Goal: Transaction & Acquisition: Purchase product/service

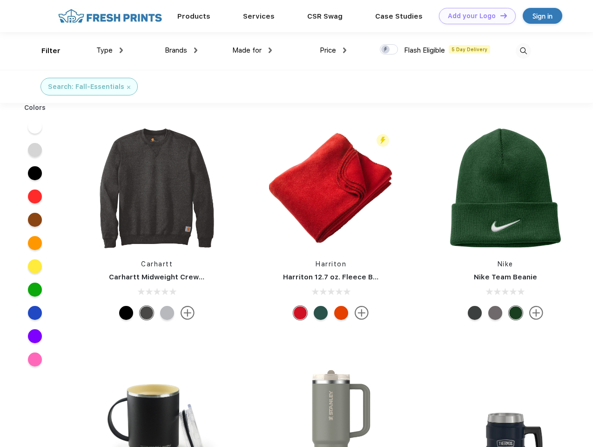
click at [474, 16] on link "Add your Logo Design Tool" at bounding box center [477, 16] width 77 height 16
click at [0, 0] on div "Design Tool" at bounding box center [0, 0] width 0 height 0
click at [500, 15] on link "Add your Logo Design Tool" at bounding box center [477, 16] width 77 height 16
click at [45, 51] on div "Filter" at bounding box center [50, 51] width 19 height 11
click at [110, 50] on span "Type" at bounding box center [104, 50] width 16 height 8
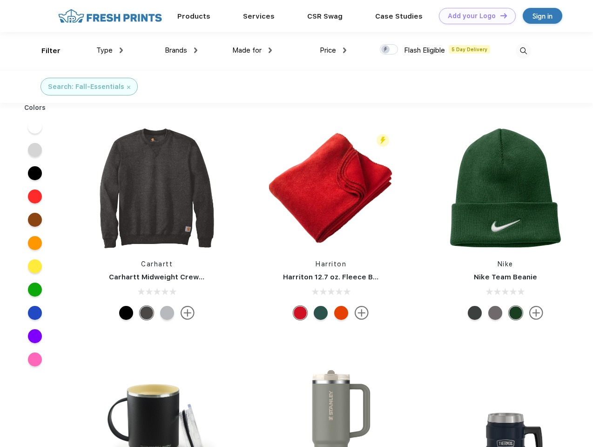
click at [181, 50] on span "Brands" at bounding box center [176, 50] width 22 height 8
click at [252, 50] on span "Made for" at bounding box center [246, 50] width 29 height 8
click at [333, 50] on span "Price" at bounding box center [328, 50] width 16 height 8
click at [389, 50] on div at bounding box center [389, 49] width 18 height 10
click at [386, 50] on input "checkbox" at bounding box center [383, 47] width 6 height 6
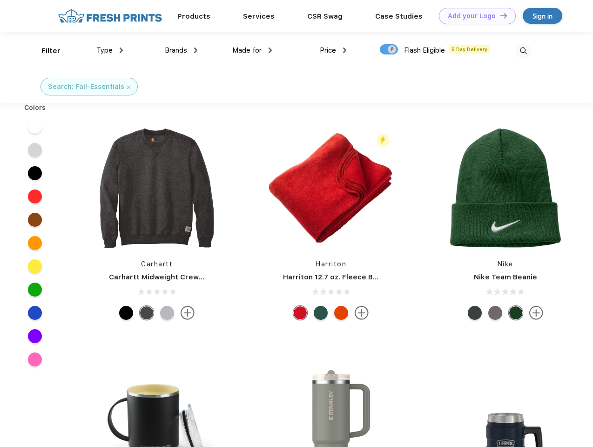
click at [523, 51] on img at bounding box center [523, 50] width 15 height 15
